Goal: Transaction & Acquisition: Purchase product/service

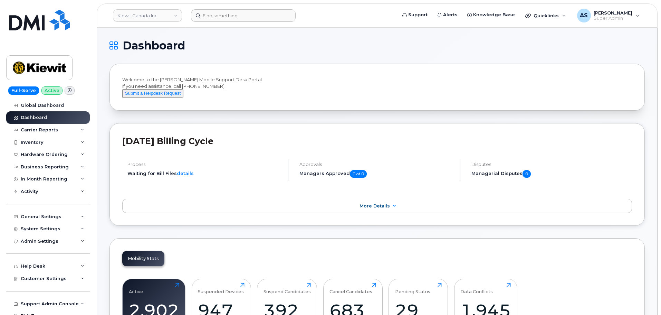
drag, startPoint x: 233, startPoint y: 23, endPoint x: 234, endPoint y: 11, distance: 12.1
click at [233, 16] on header "Kiewit Canada Inc Support Alerts Knowledge Base Quicklinks Suspend / Cancel Dev…" at bounding box center [377, 15] width 561 height 24
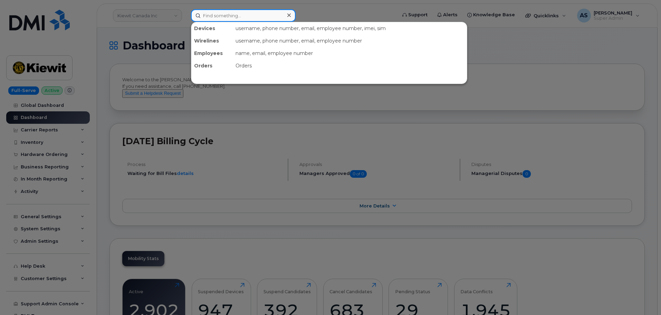
click at [234, 11] on input at bounding box center [243, 15] width 105 height 12
paste input "6135326853"
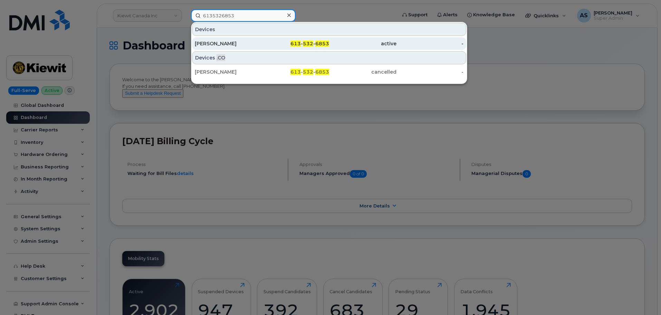
type input "6135326853"
click at [275, 44] on div "613 - 532 - 6853" at bounding box center [295, 43] width 67 height 7
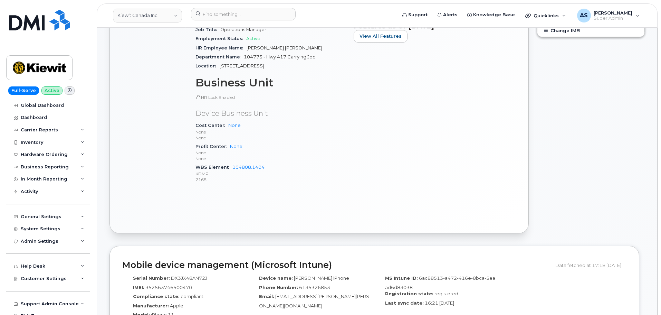
scroll to position [311, 0]
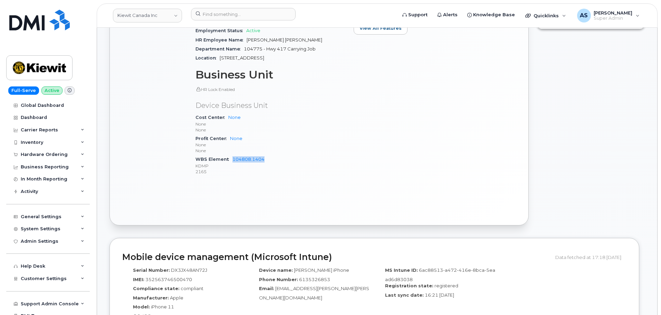
drag, startPoint x: 231, startPoint y: 153, endPoint x: 266, endPoint y: 151, distance: 34.9
click at [266, 155] on div "WBS Element 104808.1404 KDMP 2165" at bounding box center [270, 165] width 150 height 21
copy link "104808.1404"
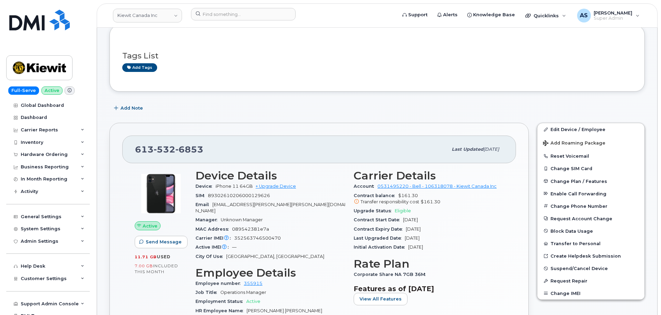
scroll to position [138, 0]
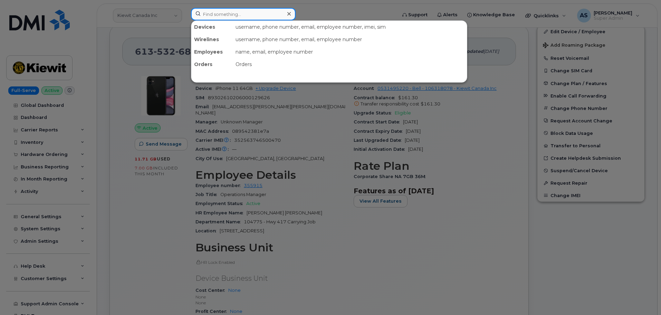
click at [243, 12] on input at bounding box center [243, 14] width 105 height 12
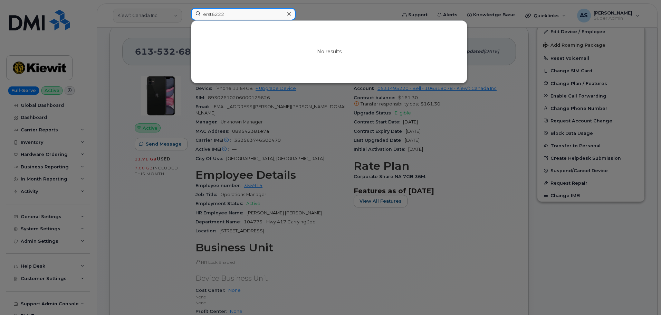
drag, startPoint x: 242, startPoint y: 12, endPoint x: 170, endPoint y: 19, distance: 72.8
click at [185, 20] on div "erst6222 No results" at bounding box center [291, 15] width 212 height 15
click at [238, 11] on input "erst6222" at bounding box center [243, 14] width 105 height 12
drag, startPoint x: 157, startPoint y: 36, endPoint x: 8, endPoint y: 25, distance: 148.9
click at [185, 20] on div "erst6222 No results" at bounding box center [291, 15] width 212 height 15
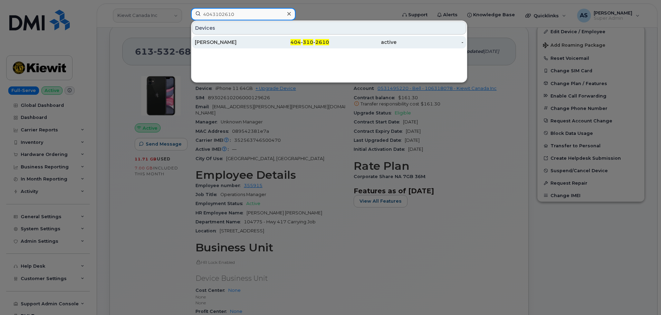
type input "4043102610"
click at [242, 44] on div "ERZEBET STEFF" at bounding box center [228, 42] width 67 height 7
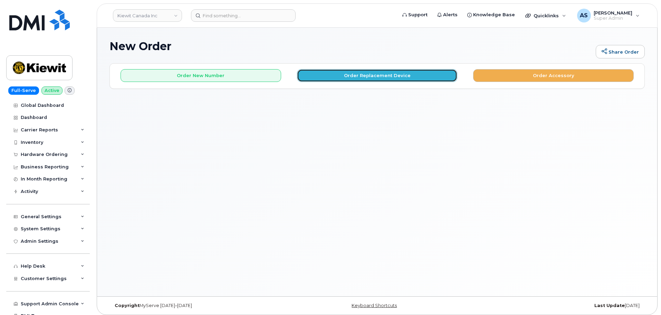
click at [387, 73] on button "Order Replacement Device" at bounding box center [377, 75] width 161 height 13
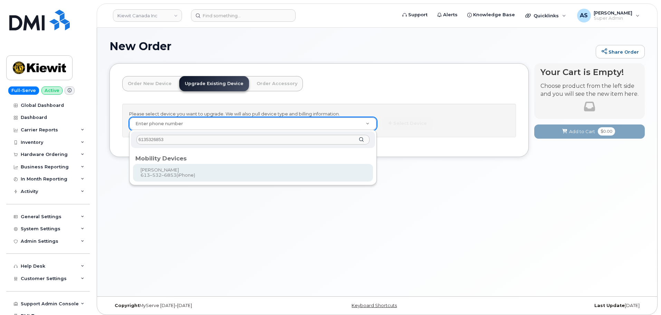
type input "6135326853"
type input "497078"
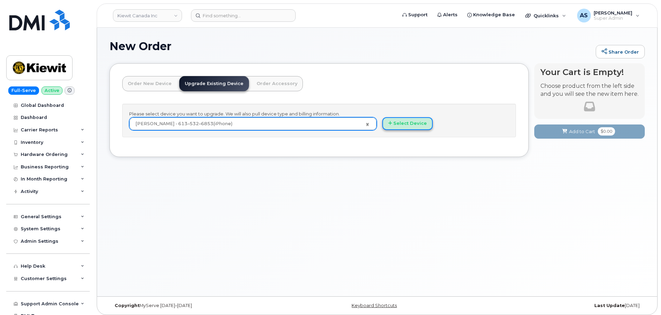
click at [395, 123] on button "Select Device" at bounding box center [407, 123] width 50 height 13
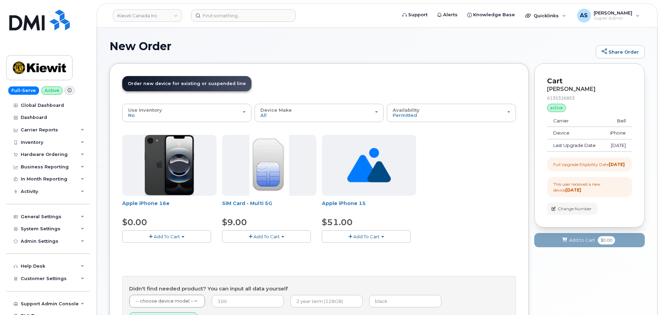
click at [157, 232] on button "Add To Cart" at bounding box center [166, 236] width 89 height 12
click at [171, 248] on link "$0.00 - 3 year upgrade (128GB)" at bounding box center [167, 249] width 86 height 9
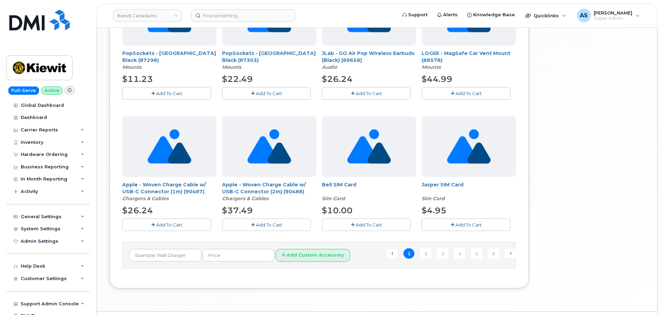
scroll to position [452, 0]
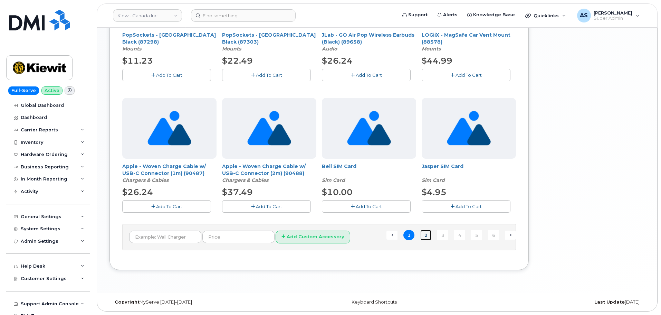
click at [427, 235] on link "2" at bounding box center [425, 235] width 11 height 11
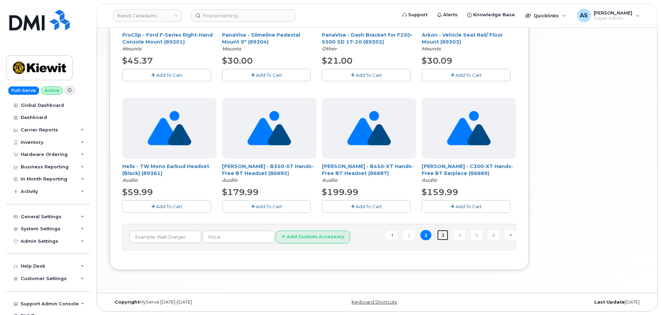
click at [444, 239] on link "3" at bounding box center [442, 235] width 11 height 11
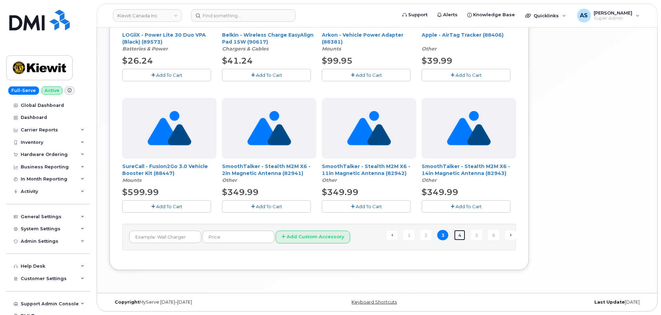
click at [461, 237] on link "4" at bounding box center [459, 235] width 11 height 11
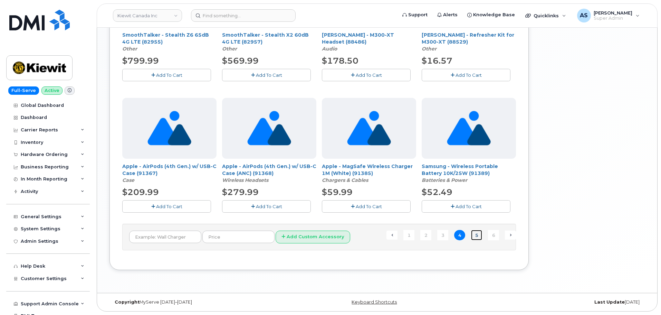
click at [479, 238] on link "5" at bounding box center [476, 235] width 11 height 11
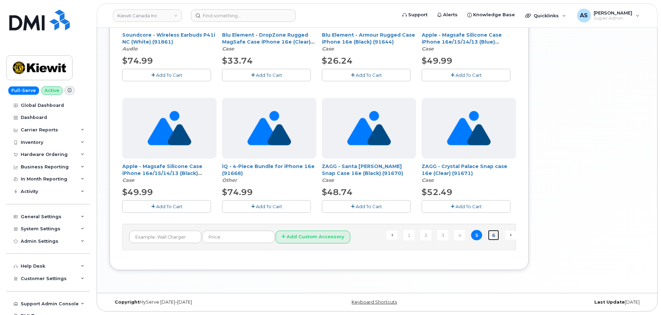
click at [491, 233] on link "6" at bounding box center [493, 235] width 11 height 11
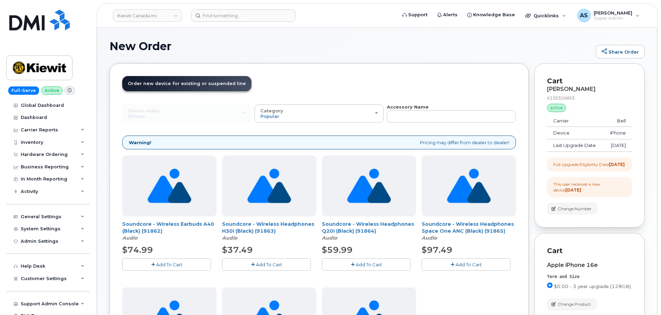
scroll to position [69, 0]
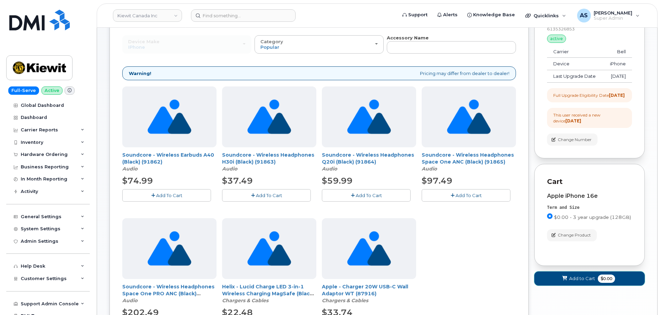
click at [599, 282] on span "$0.00" at bounding box center [606, 278] width 17 height 8
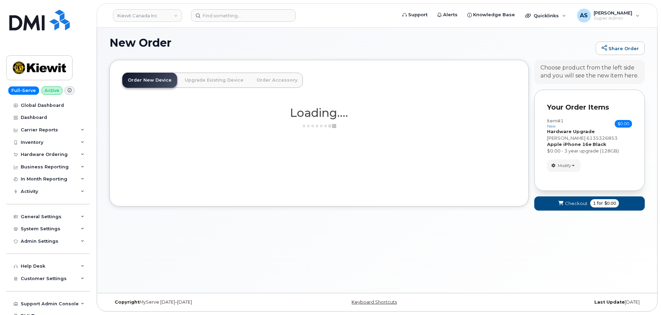
scroll to position [3, 0]
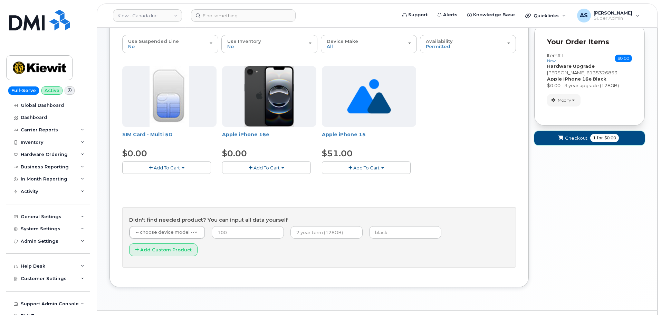
click at [586, 140] on span "Checkout" at bounding box center [576, 138] width 22 height 7
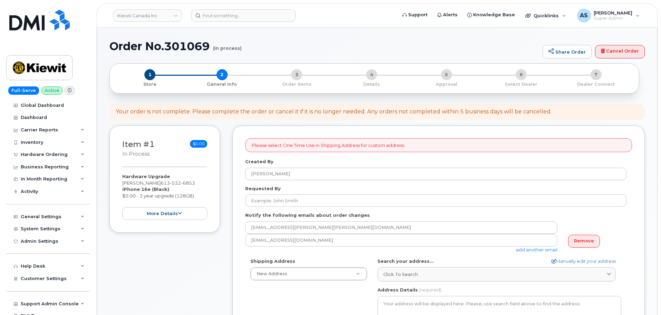
select select
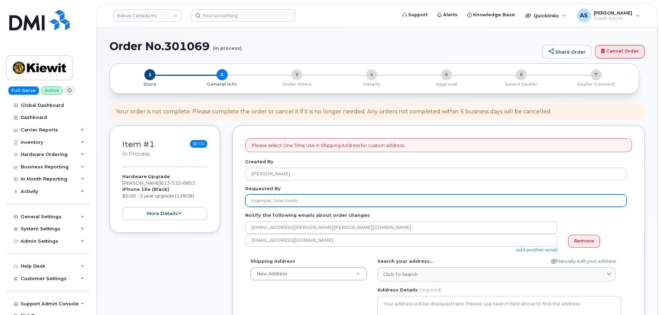
drag, startPoint x: 284, startPoint y: 201, endPoint x: 277, endPoint y: 202, distance: 6.9
click at [280, 201] on input "Requested By" at bounding box center [435, 200] width 381 height 12
click at [280, 205] on input "Requested By" at bounding box center [435, 200] width 381 height 12
paste input "Mohammad Millad Naderi"
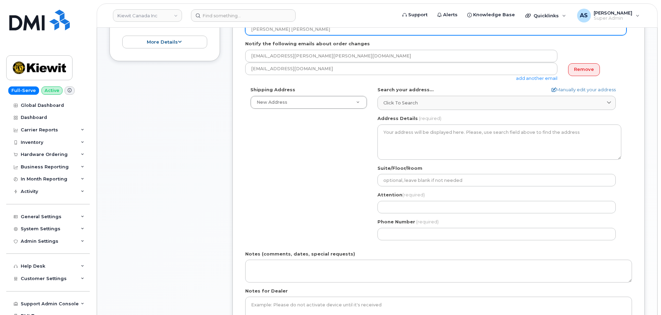
scroll to position [173, 0]
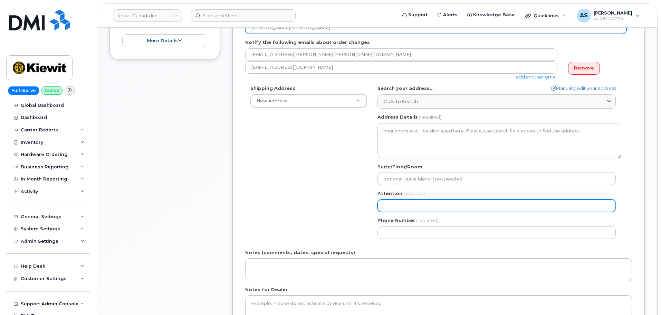
type input "Mohammad Millad Naderi"
drag, startPoint x: 398, startPoint y: 204, endPoint x: 393, endPoint y: 202, distance: 5.5
click at [398, 202] on input "Attention (required)" at bounding box center [496, 205] width 238 height 12
paste input "Mohammad Millad Naderi"
select select
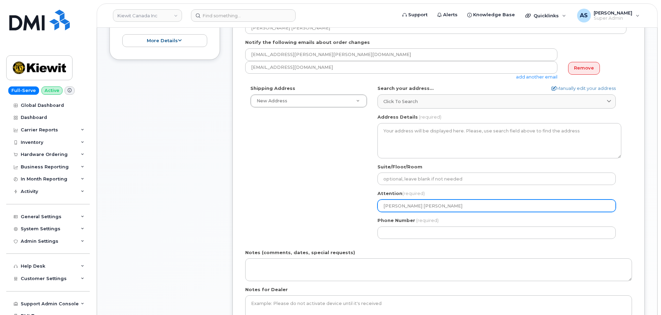
type input "Mohammad Millad Naderi"
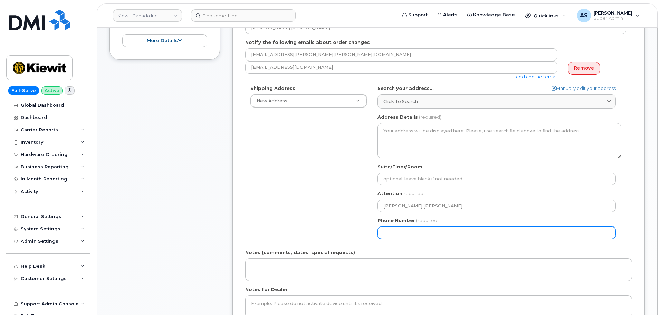
click at [300, 199] on div "Shipping Address New Address New Address 200-10333 Southport Rd SW 1555 e mcand…" at bounding box center [435, 164] width 381 height 158
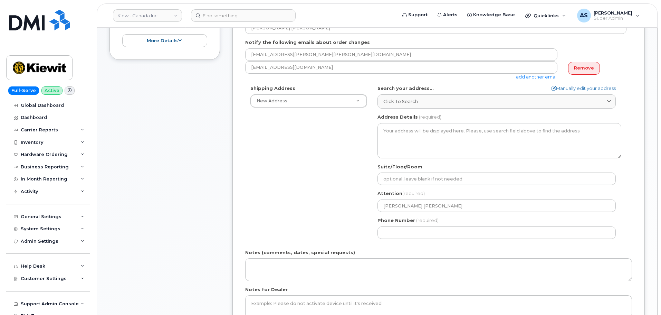
click at [289, 180] on div "Shipping Address New Address New Address 200-10333 Southport Rd SW 1555 e mcand…" at bounding box center [435, 164] width 381 height 158
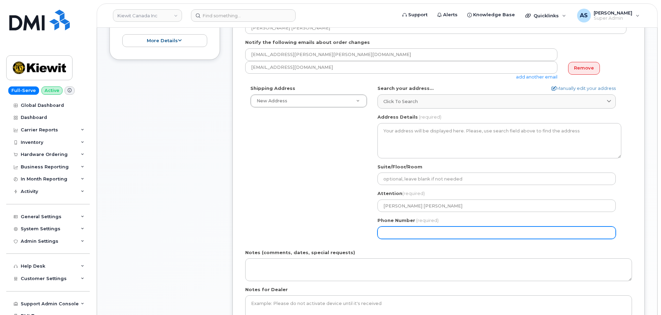
click at [392, 234] on input "Phone Number" at bounding box center [496, 232] width 238 height 12
paste input "6135326853"
select select
type input "6135326853"
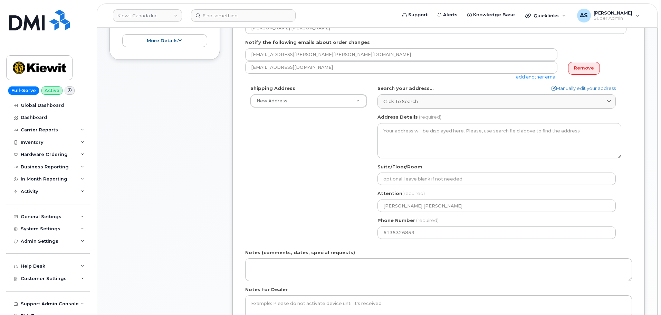
click at [319, 211] on div "Shipping Address New Address New Address 200-10333 Southport Rd SW 1555 e mcand…" at bounding box center [435, 164] width 381 height 158
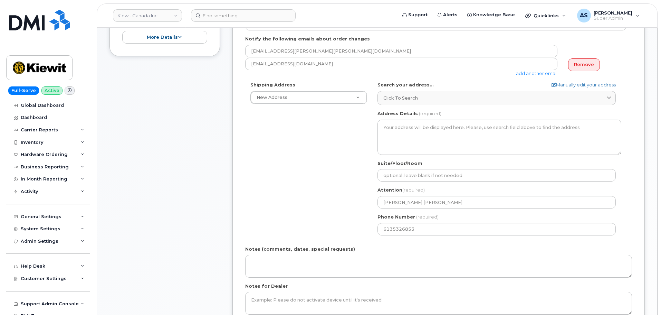
scroll to position [104, 0]
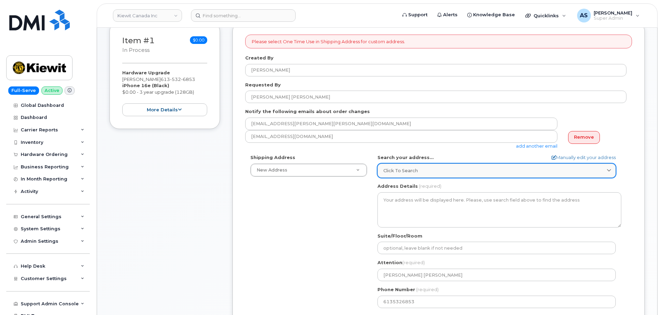
click at [417, 167] on span "Click to search" at bounding box center [400, 170] width 35 height 7
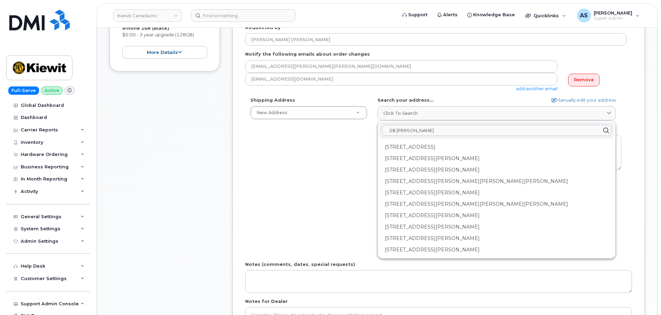
scroll to position [173, 0]
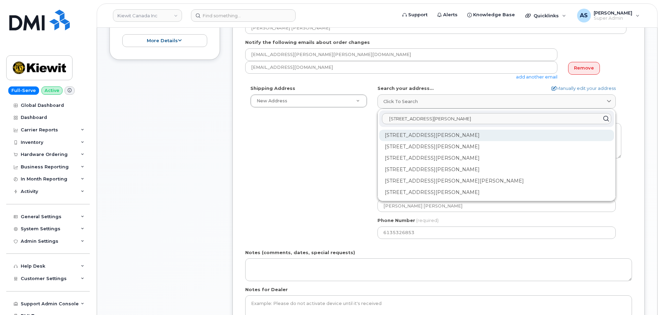
type input "28 ann st"
click at [472, 138] on div "28 Ann St Mississauga ON L5G 0E1" at bounding box center [496, 134] width 235 height 11
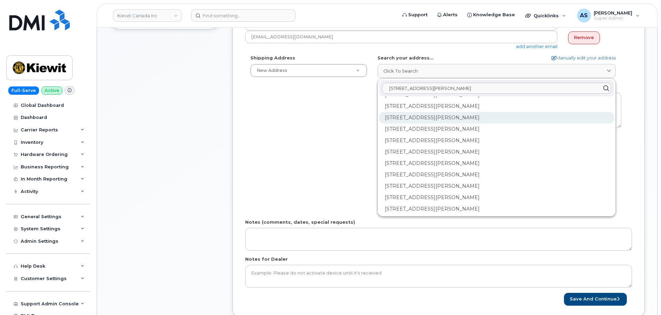
scroll to position [1036, 0]
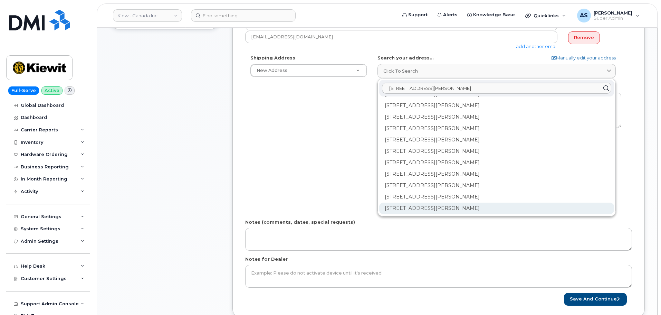
click at [443, 209] on div "28 Ann St Mississauga ON L5G 0E1" at bounding box center [496, 207] width 235 height 11
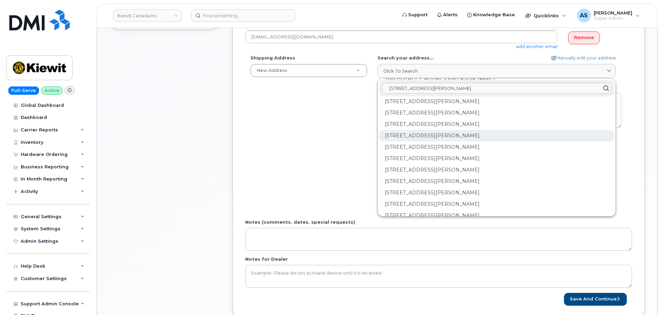
scroll to position [311, 0]
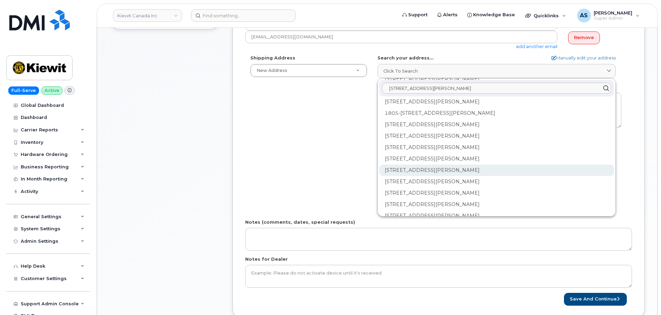
click at [431, 170] on div "1810-28 Ann St Mississauga ON L5G 0E1" at bounding box center [496, 169] width 235 height 11
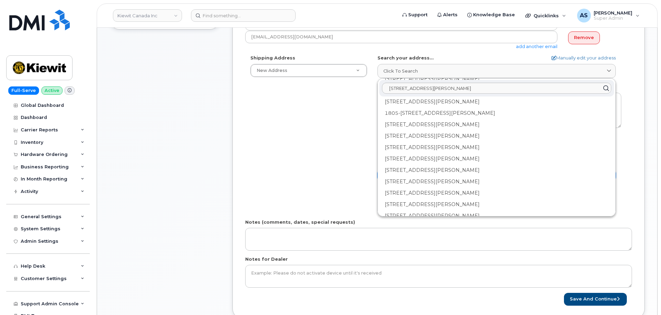
scroll to position [0, 0]
select select
type textarea "1810-28 Ann St MISSISSAUGA ON L5G 0E1 CANADA"
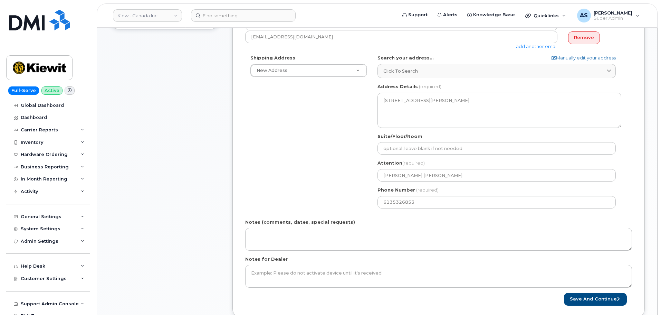
click at [302, 128] on div "Shipping Address New Address New Address 200-10333 Southport Rd SW 1555 e mcand…" at bounding box center [435, 134] width 381 height 158
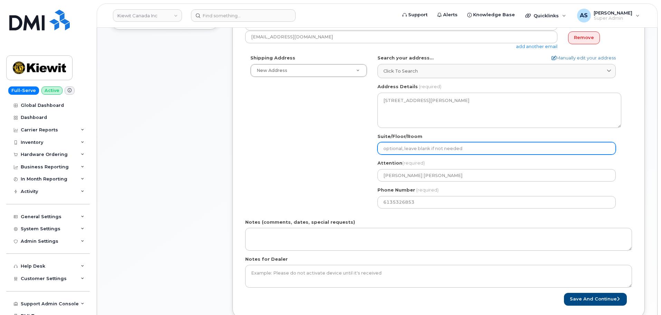
click at [405, 147] on input "Suite/Floor/Room" at bounding box center [496, 148] width 238 height 12
select select
type input "S"
select select
type input "St"
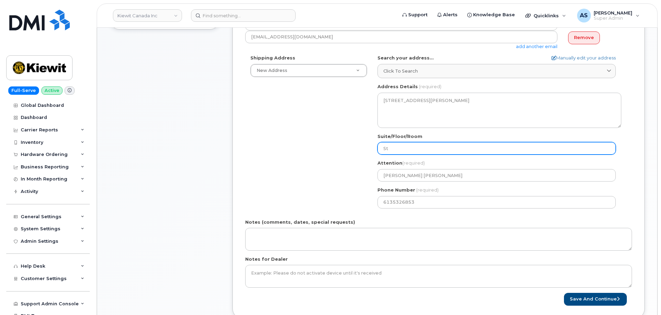
select select
type input "Ste"
select select
type input "Ste 1"
select select
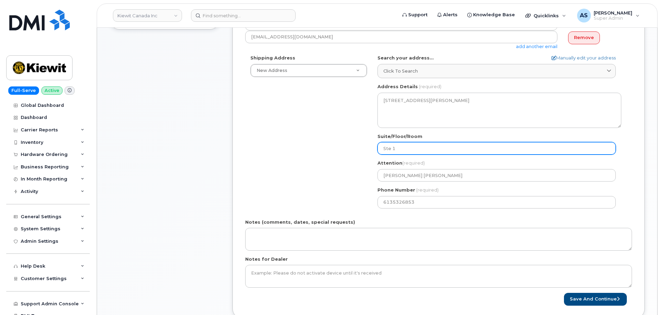
type input "Ste 18"
select select
type input "Ste 181"
select select
type input "Ste 1810"
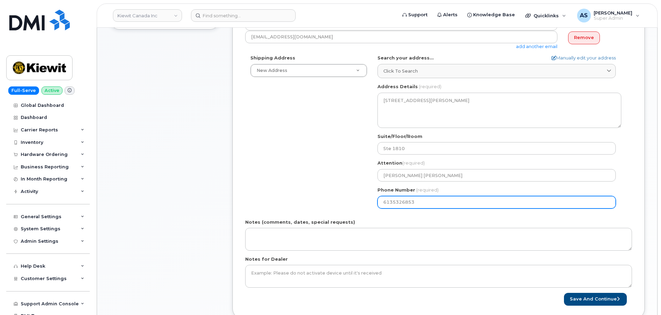
click at [302, 174] on div "Shipping Address New Address New Address 200-10333 Southport Rd SW 1555 e mcand…" at bounding box center [435, 134] width 381 height 158
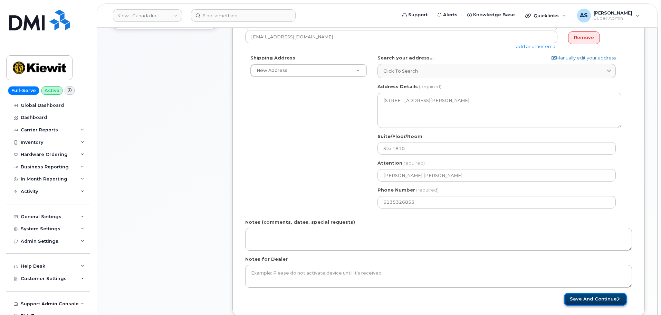
click at [598, 301] on button "Save and Continue" at bounding box center [595, 298] width 63 height 13
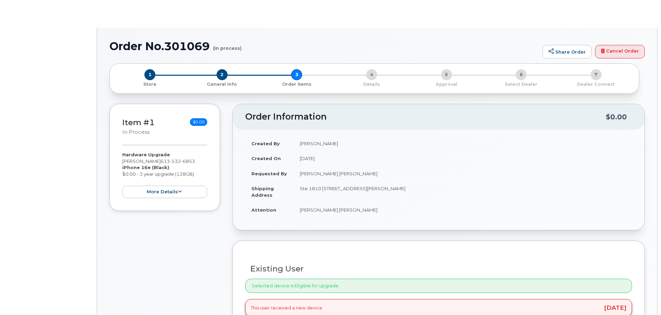
type input "[PERSON_NAME]"
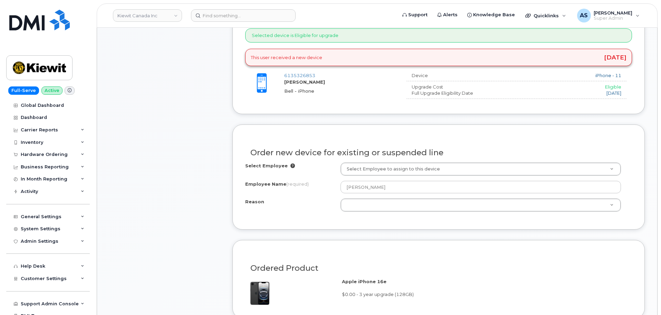
scroll to position [276, 0]
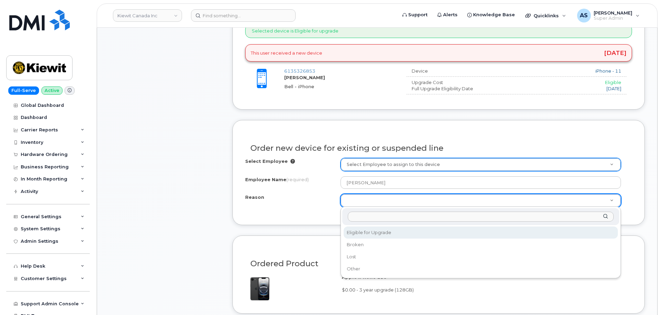
select select "eligible_for_upgrade"
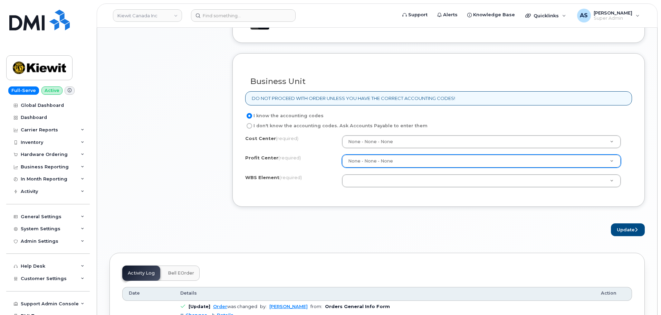
scroll to position [552, 0]
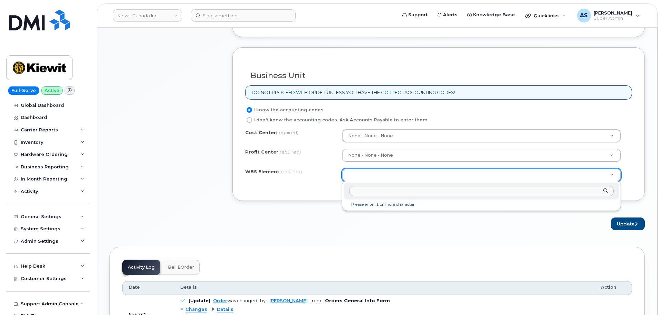
paste input "104808.1404"
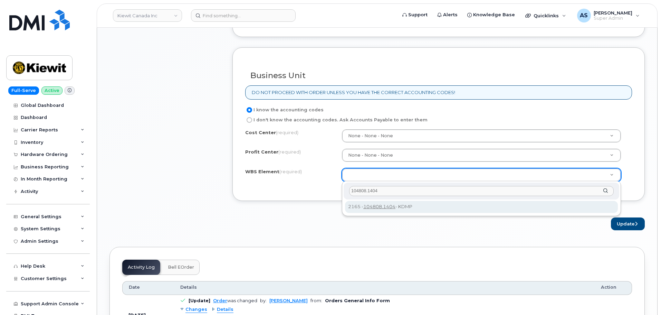
type input "104808.1404"
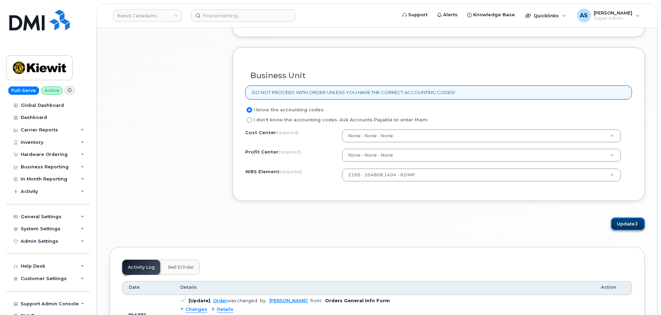
click at [618, 227] on button "Update" at bounding box center [628, 223] width 34 height 13
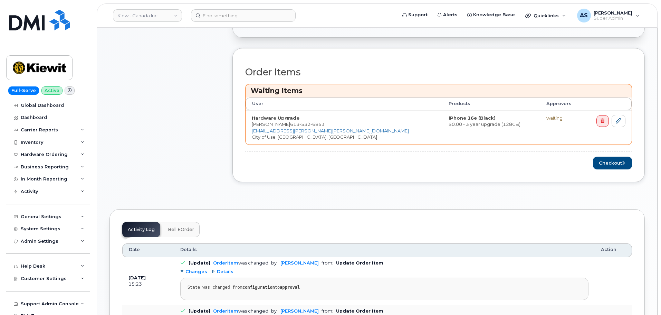
scroll to position [242, 0]
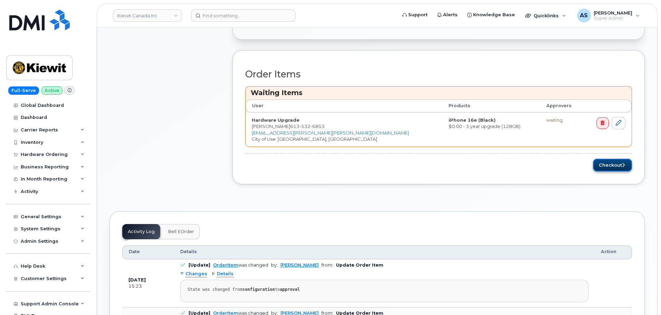
click at [615, 162] on button "Checkout" at bounding box center [612, 164] width 39 height 13
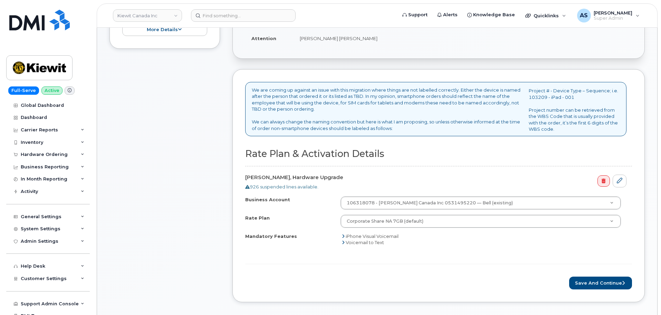
scroll to position [207, 0]
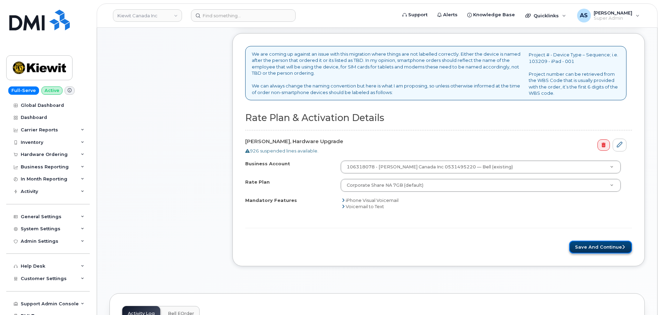
click at [585, 243] on button "Save and Continue" at bounding box center [600, 246] width 63 height 13
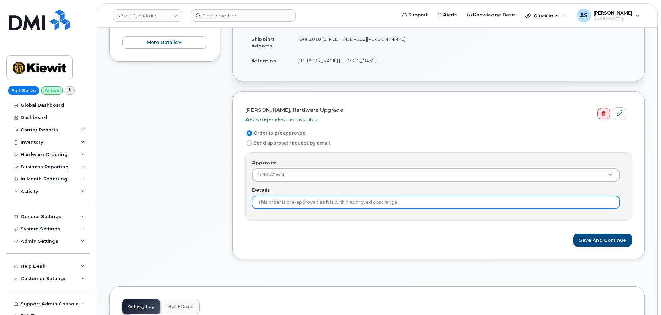
scroll to position [207, 0]
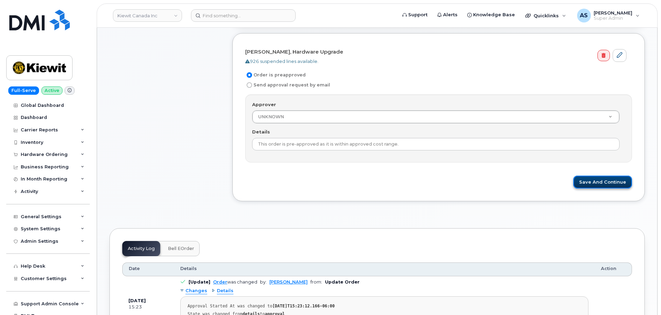
click at [595, 181] on button "Save and Continue" at bounding box center [602, 181] width 59 height 13
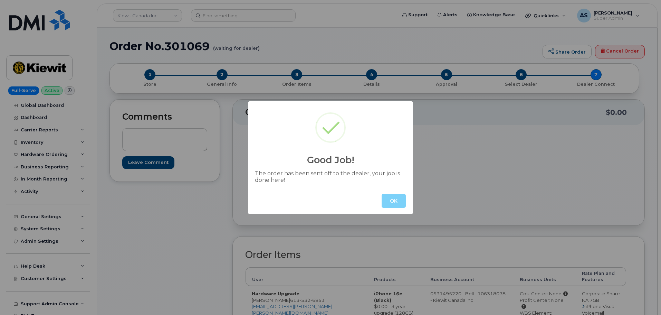
drag, startPoint x: 403, startPoint y: 198, endPoint x: 399, endPoint y: 197, distance: 4.0
click at [401, 197] on button "OK" at bounding box center [394, 201] width 24 height 14
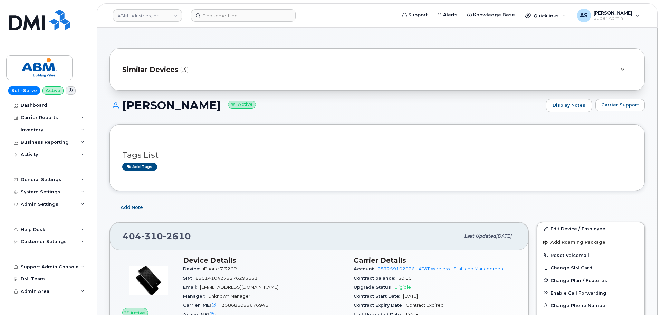
drag, startPoint x: 211, startPoint y: 107, endPoint x: 124, endPoint y: 112, distance: 87.5
click at [124, 112] on div "[PERSON_NAME] Active Display Notes Carrier Support" at bounding box center [376, 112] width 535 height 26
copy h1 "[PERSON_NAME]"
drag, startPoint x: 189, startPoint y: 235, endPoint x: 121, endPoint y: 243, distance: 68.9
click at [120, 243] on div "[PHONE_NUMBER] Last updated [DATE]" at bounding box center [319, 236] width 419 height 28
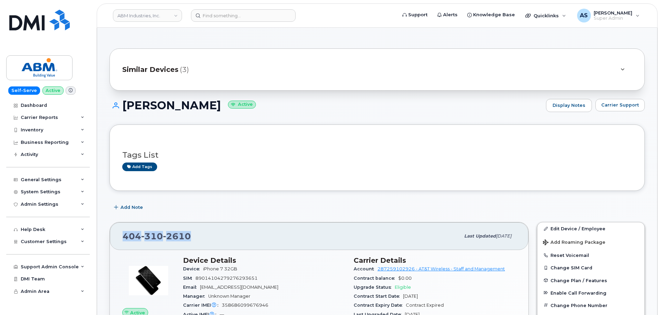
copy span "[PHONE_NUMBER]"
